Goal: Register for event/course

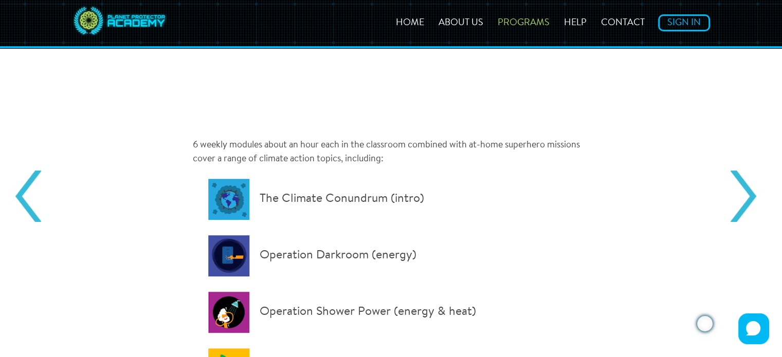
scroll to position [550, 0]
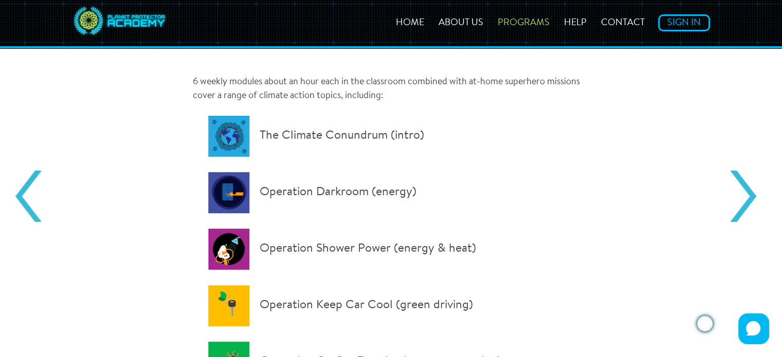
click at [240, 197] on p "Operation Darkroom (energy)" at bounding box center [388, 192] width 360 height 41
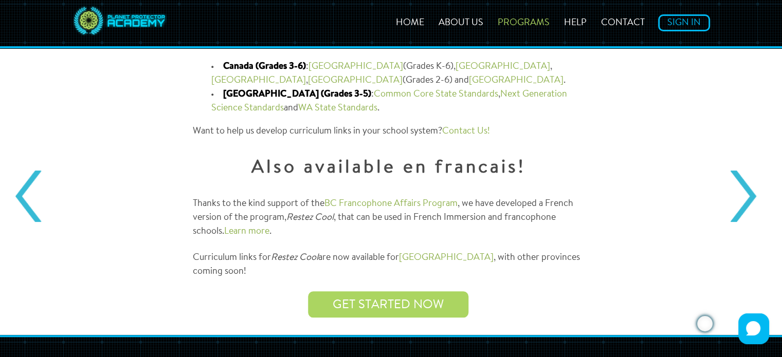
scroll to position [1218, 0]
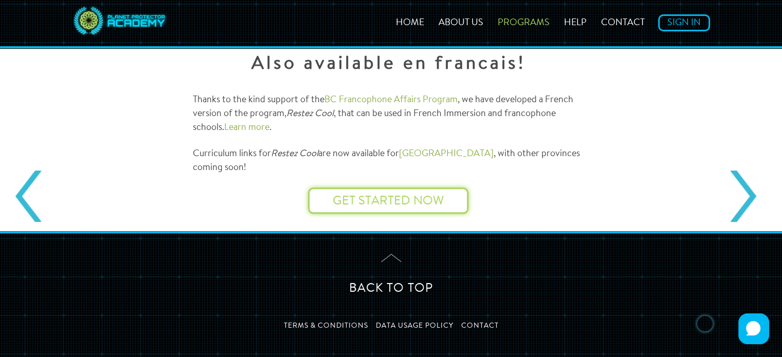
click at [361, 200] on link "Get started now" at bounding box center [387, 201] width 111 height 12
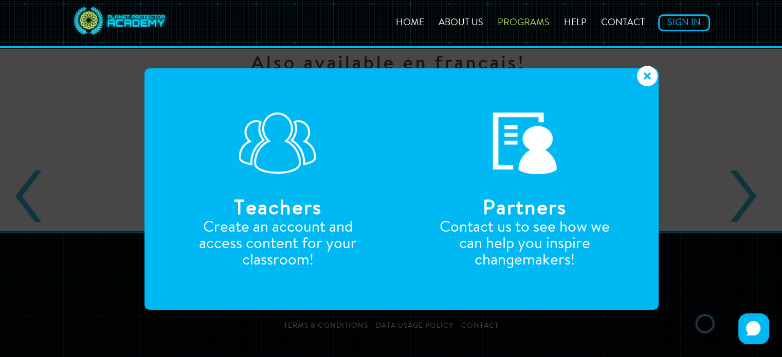
click at [361, 200] on h3 "Teachers" at bounding box center [277, 210] width 195 height 22
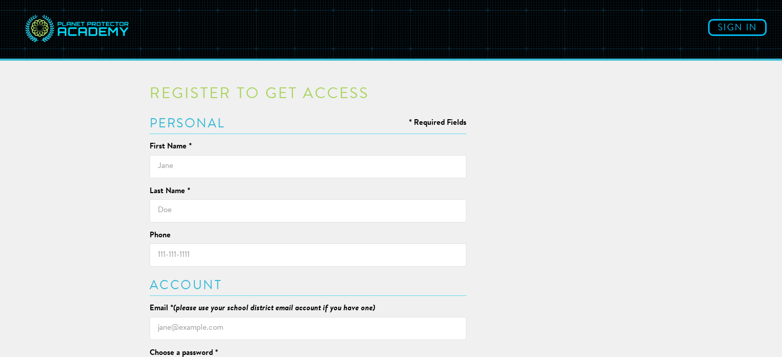
click at [273, 164] on input "text" at bounding box center [308, 166] width 317 height 23
type input "[PERSON_NAME]"
type input "Maw"
type input "9058800361"
type input "[PERSON_NAME][EMAIL_ADDRESS][DOMAIN_NAME]"
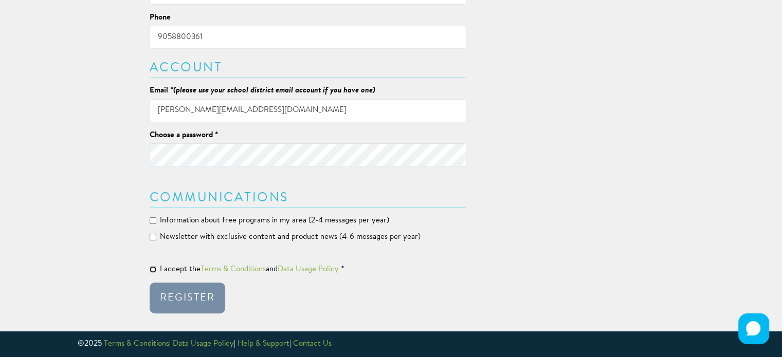
click at [151, 270] on input "I accept the Terms & Conditions and Data Usage Policy *" at bounding box center [153, 269] width 7 height 7
checkbox input "true"
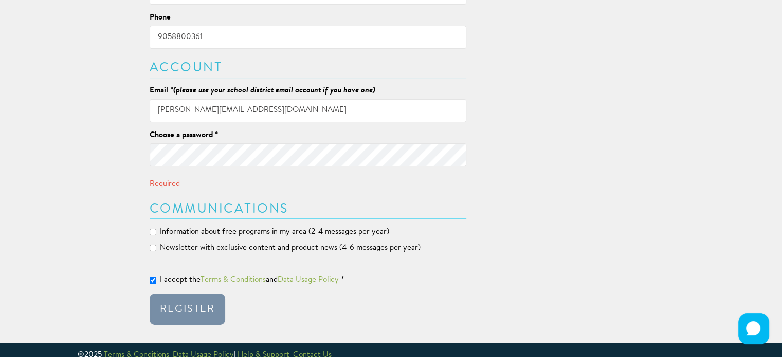
click at [154, 235] on label "Information about free programs in my area (2-4 messages per year)" at bounding box center [269, 232] width 239 height 11
click at [154, 235] on input "Information about free programs in my area (2-4 messages per year)" at bounding box center [153, 232] width 7 height 7
checkbox input "true"
click at [153, 246] on input "Newsletter with exclusive content and product news (4-6 messages per year)" at bounding box center [153, 248] width 7 height 7
checkbox input "true"
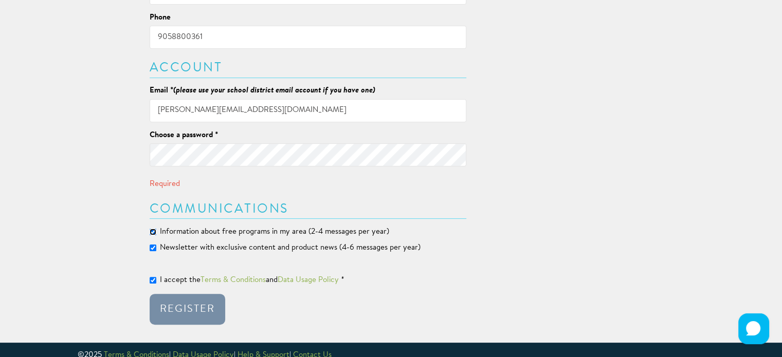
click at [156, 231] on input "Information about free programs in my area (2-4 messages per year)" at bounding box center [153, 232] width 7 height 7
checkbox input "false"
click at [152, 246] on input "Newsletter with exclusive content and product news (4-6 messages per year)" at bounding box center [153, 248] width 7 height 7
checkbox input "false"
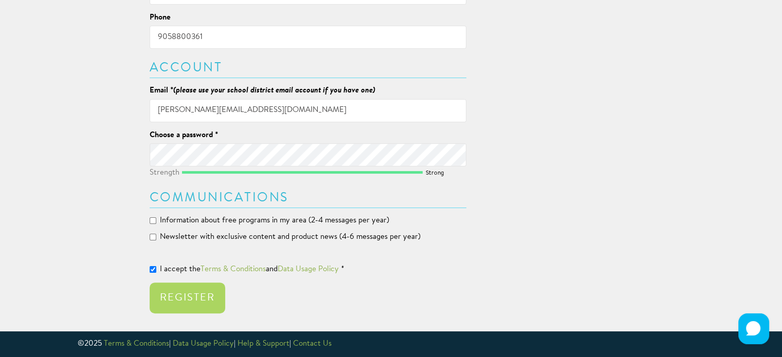
click at [144, 152] on div "Register to get access * Required Fields Personal First Name * [PERSON_NAME] La…" at bounding box center [308, 85] width 332 height 462
click at [164, 295] on div "Register" at bounding box center [187, 298] width 55 height 10
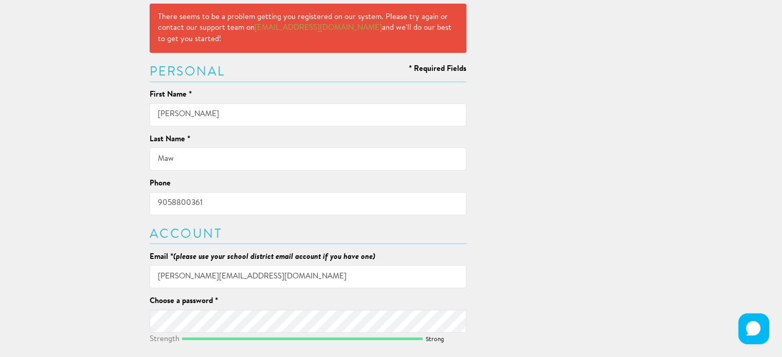
scroll to position [0, 0]
